Goal: Task Accomplishment & Management: Use online tool/utility

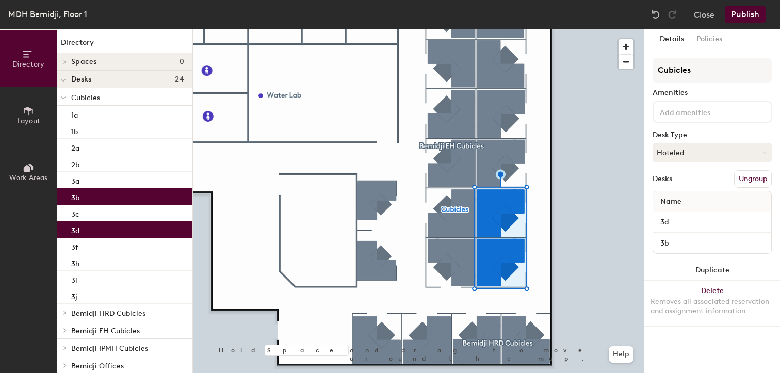
click at [757, 180] on button "Ungroup" at bounding box center [753, 179] width 38 height 18
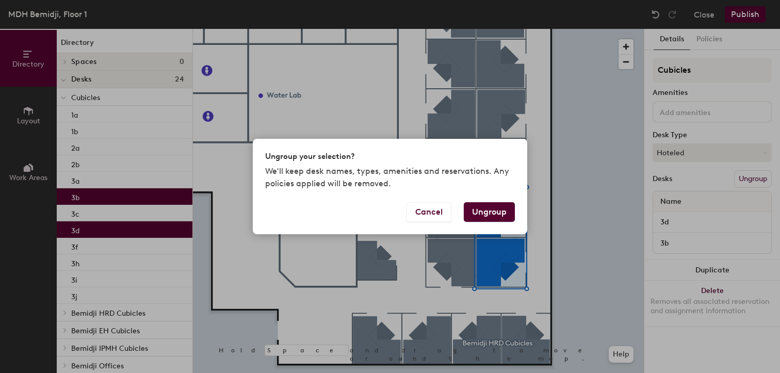
click at [488, 215] on button "Ungroup" at bounding box center [489, 212] width 51 height 20
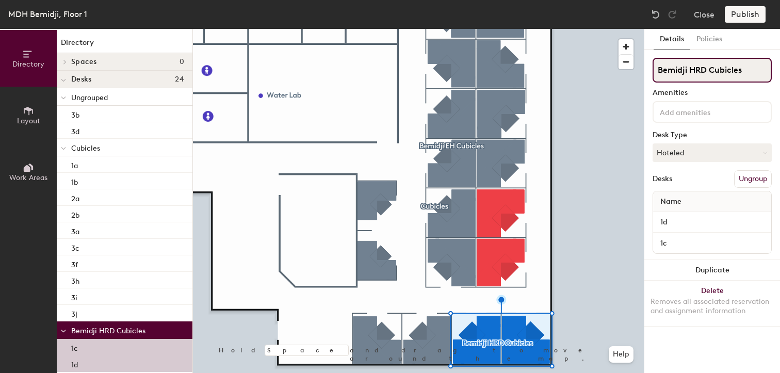
click at [642, 74] on div "Directory Layout Work Areas Directory Spaces 0 Desks 24 Ungrouped 3b 3d Cubicle…" at bounding box center [390, 201] width 780 height 344
click at [749, 182] on button "Ungroup" at bounding box center [753, 179] width 38 height 18
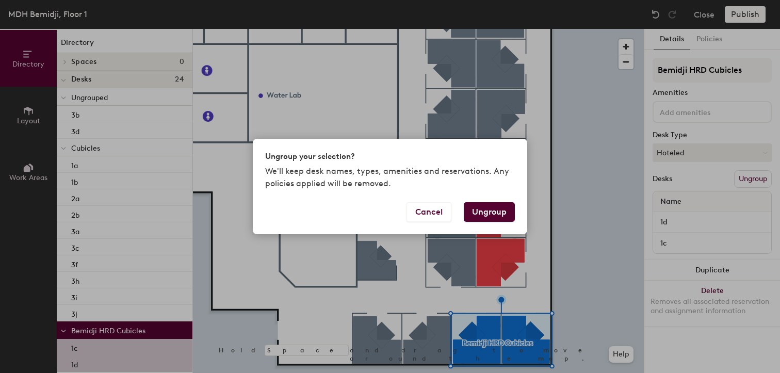
click at [482, 216] on button "Ungroup" at bounding box center [489, 212] width 51 height 20
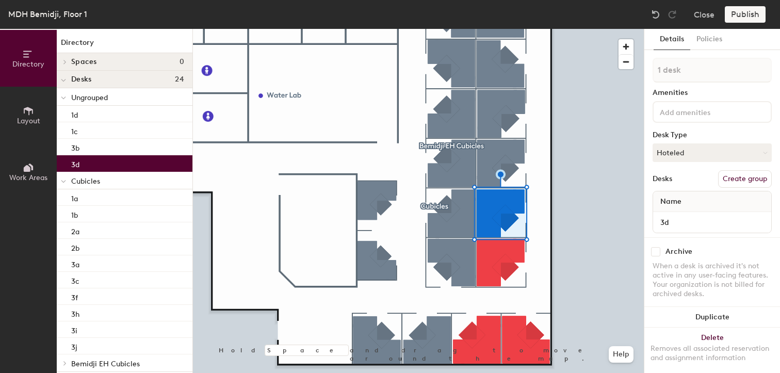
type input "2 desks"
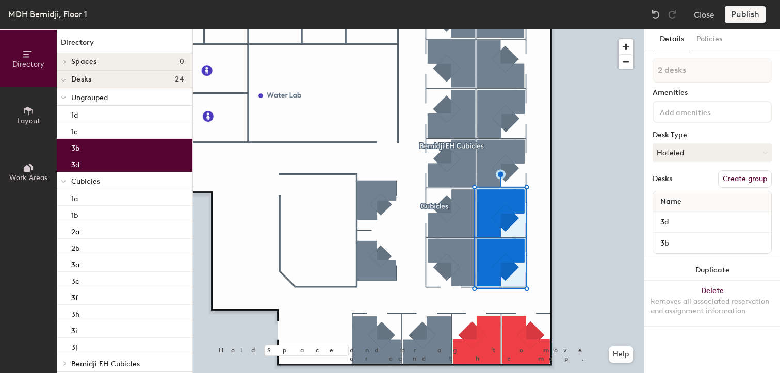
click at [745, 177] on button "Create group" at bounding box center [745, 179] width 54 height 18
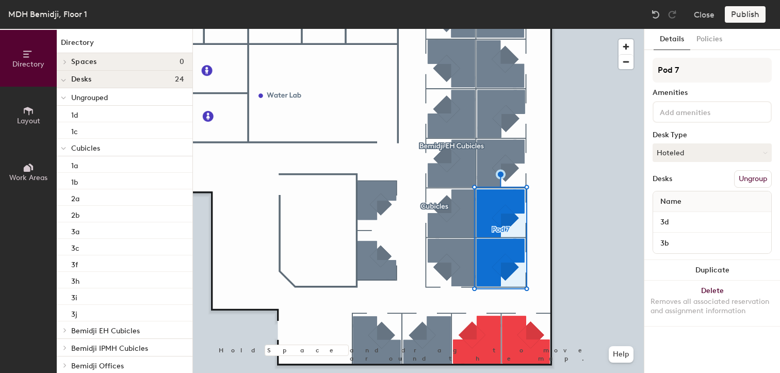
click at [594, 84] on div "Directory Layout Work Areas Directory Spaces 0 Desks 24 Ungrouped 1d 1c Cubicle…" at bounding box center [390, 201] width 780 height 344
type input "Bemidji HRD Cubicles"
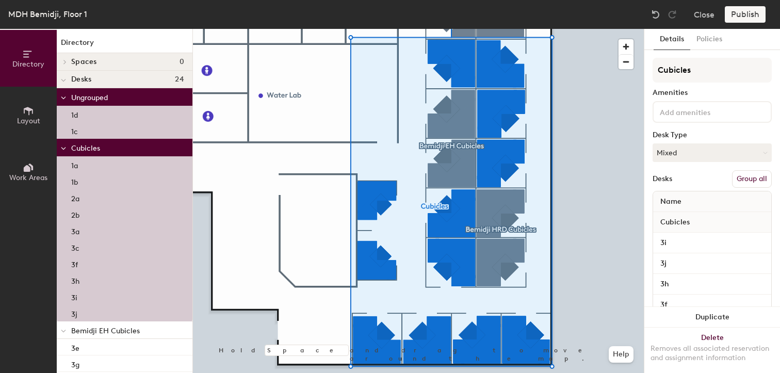
click at [733, 180] on button "Group all" at bounding box center [752, 179] width 40 height 18
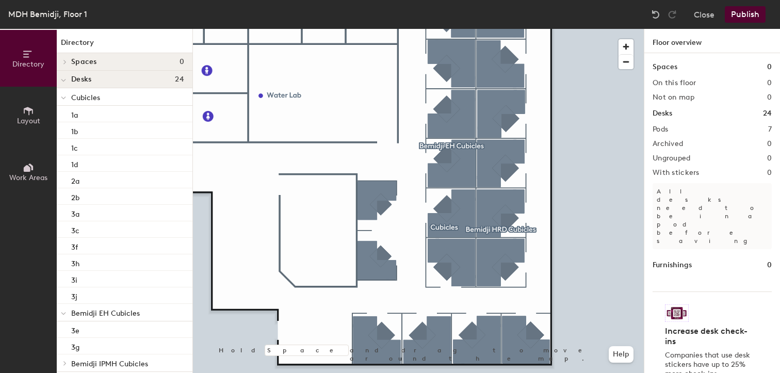
click at [750, 11] on button "Publish" at bounding box center [744, 14] width 41 height 17
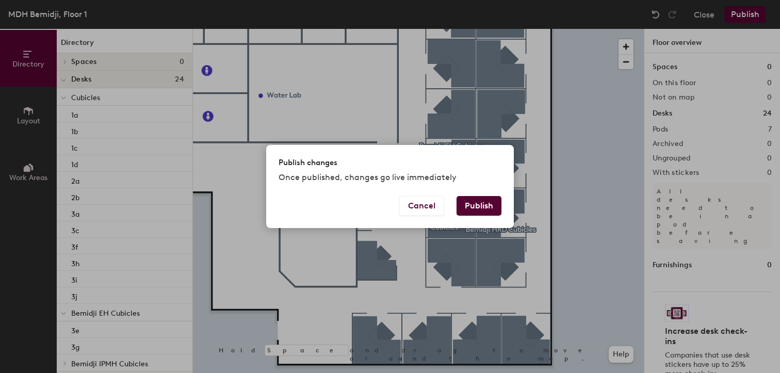
click at [475, 205] on button "Publish" at bounding box center [478, 206] width 45 height 20
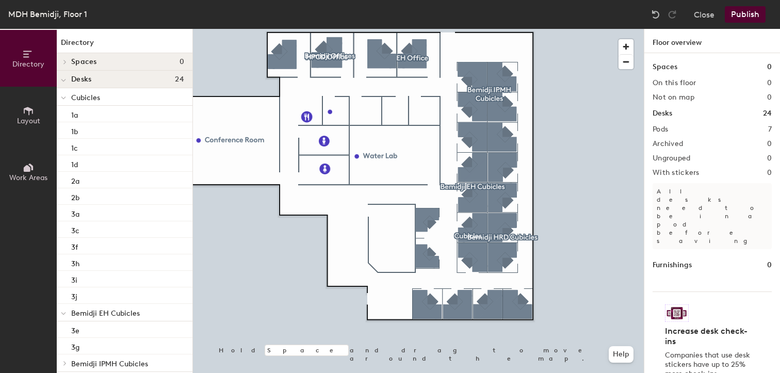
click at [739, 13] on button "Publish" at bounding box center [744, 14] width 41 height 17
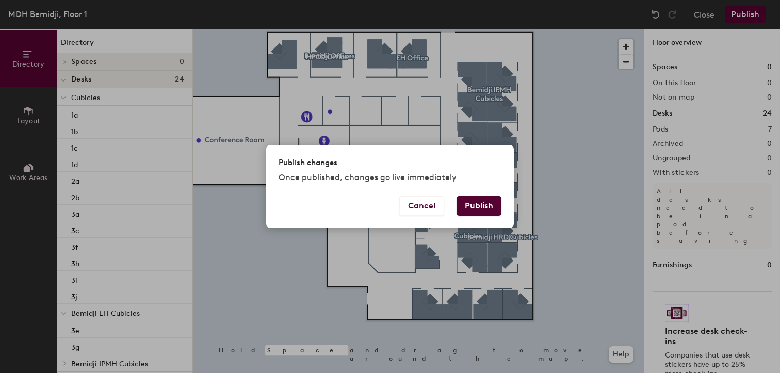
click at [475, 207] on button "Publish" at bounding box center [478, 206] width 45 height 20
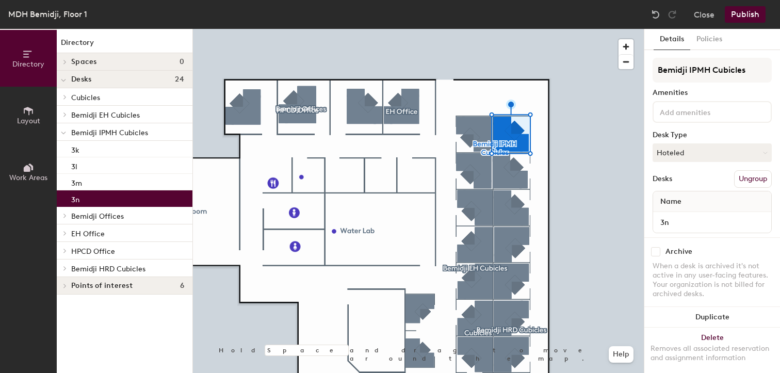
click at [741, 177] on button "Ungroup" at bounding box center [753, 179] width 38 height 18
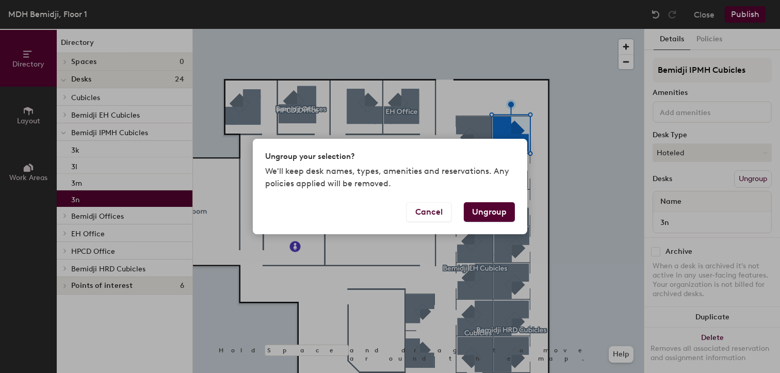
click at [491, 215] on button "Ungroup" at bounding box center [489, 212] width 51 height 20
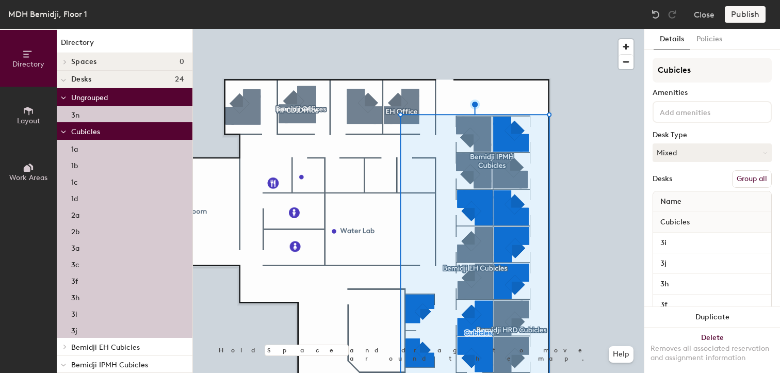
click at [752, 174] on button "Group all" at bounding box center [752, 179] width 40 height 18
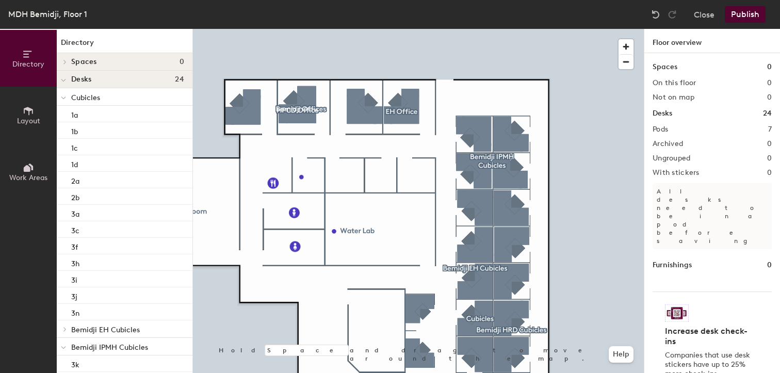
click at [750, 14] on button "Publish" at bounding box center [744, 14] width 41 height 17
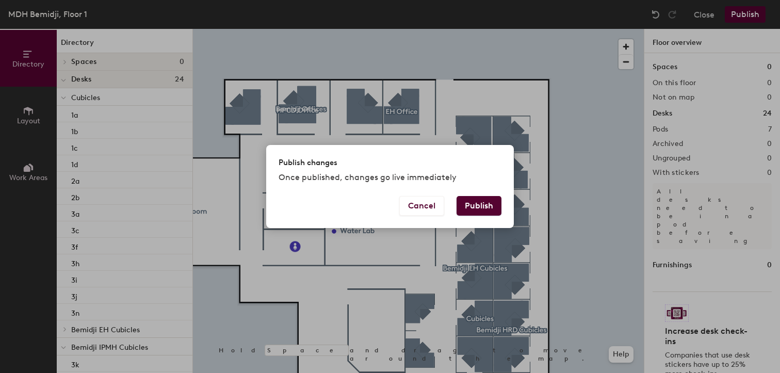
click at [486, 201] on button "Publish" at bounding box center [478, 206] width 45 height 20
